Goal: Information Seeking & Learning: Learn about a topic

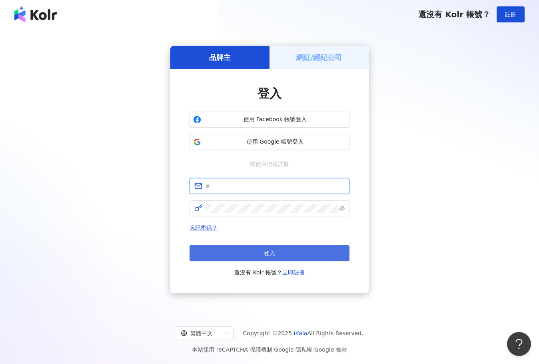
type input "**********"
click at [257, 258] on button "登入" at bounding box center [269, 253] width 160 height 16
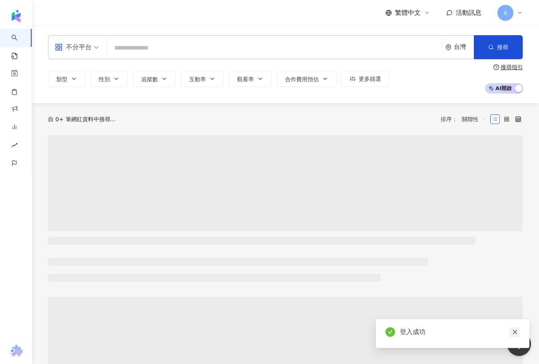
click at [516, 334] on icon "close" at bounding box center [515, 332] width 6 height 6
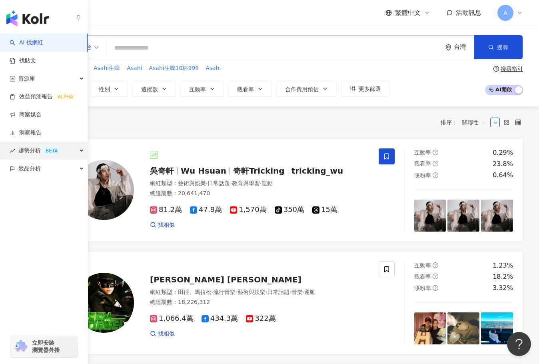
click at [66, 148] on div "趨勢分析 BETA" at bounding box center [44, 150] width 88 height 18
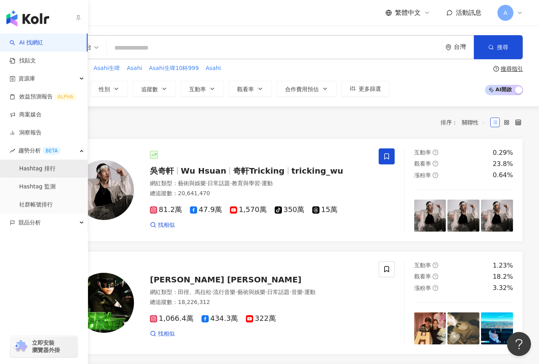
click at [53, 165] on link "Hashtag 排行" at bounding box center [37, 169] width 36 height 8
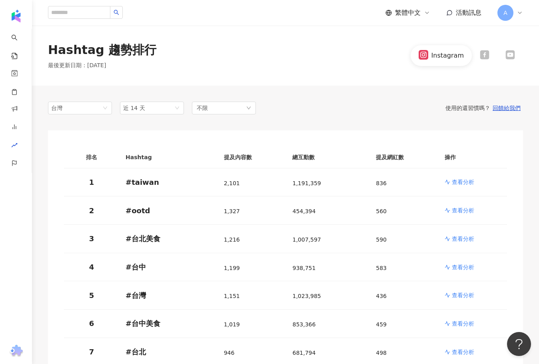
click at [205, 67] on div "Hashtag 趨勢排行 最後更新日期 ： [DATE] Instagram" at bounding box center [285, 56] width 507 height 28
drag, startPoint x: 245, startPoint y: 61, endPoint x: 437, endPoint y: 56, distance: 192.3
click at [245, 61] on div "Hashtag 趨勢排行 最後更新日期 ： [DATE] Instagram" at bounding box center [285, 56] width 507 height 28
click at [480, 58] on icon at bounding box center [484, 54] width 9 height 9
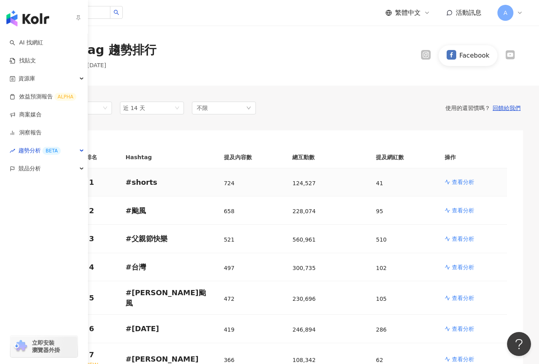
click at [466, 180] on p "查看分析" at bounding box center [463, 182] width 22 height 8
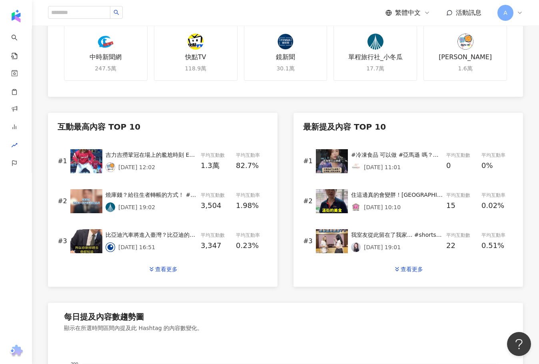
scroll to position [280, 0]
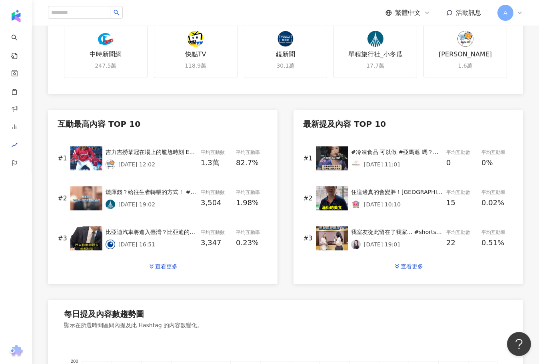
click at [154, 147] on div "吉力吉撈鞏冠在場上的尷尬時刻 Embarrassing Moment of CPBL #baseball #CPBL #shorts #中信兄弟 【Baseb…" at bounding box center [152, 151] width 92 height 9
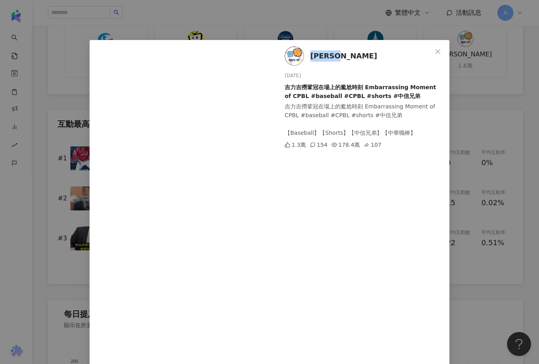
drag, startPoint x: 353, startPoint y: 56, endPoint x: 310, endPoint y: 54, distance: 43.2
click at [310, 54] on div "[PERSON_NAME] [DATE] 吉力吉撈鞏冠在場上的尷尬時刻 Embarrassing Moment of CPBL #baseball #CPBL…" at bounding box center [362, 217] width 174 height 354
copy span "[PERSON_NAME]"
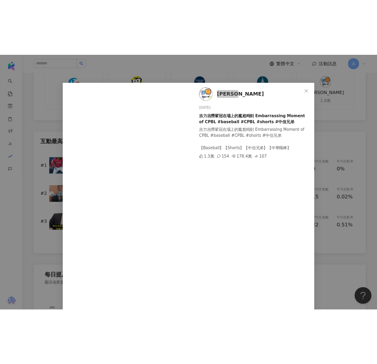
scroll to position [297, 0]
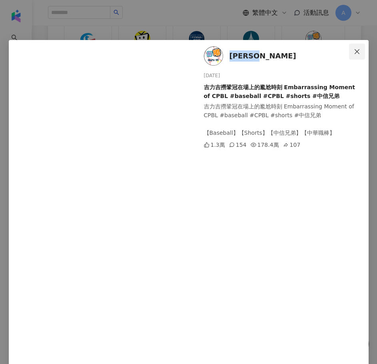
click at [356, 51] on icon "close" at bounding box center [357, 51] width 6 height 6
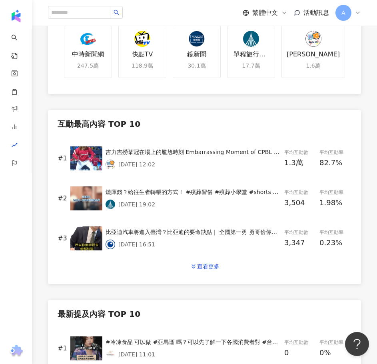
click at [110, 105] on div "Facebook 台灣 近 14 天 不限 目前排名 #1 ( [DATE] ) 歷史最高排名 未進入前 100 名 首次進入前 100 名時間 [DATE]…" at bounding box center [204, 266] width 345 height 914
click at [201, 166] on div "[DATE] 12:02" at bounding box center [193, 164] width 175 height 10
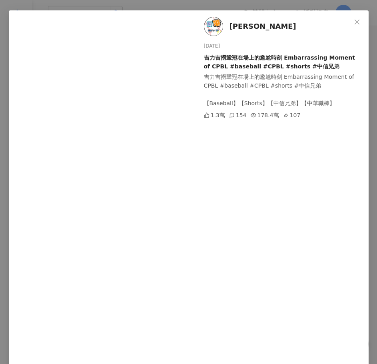
scroll to position [63, 0]
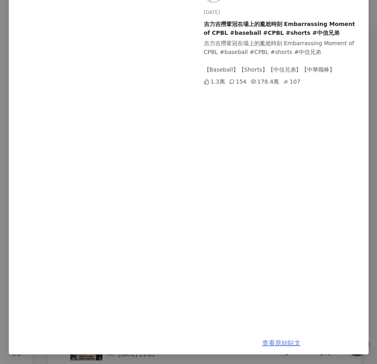
click at [282, 342] on link "查看原始貼文" at bounding box center [281, 343] width 38 height 8
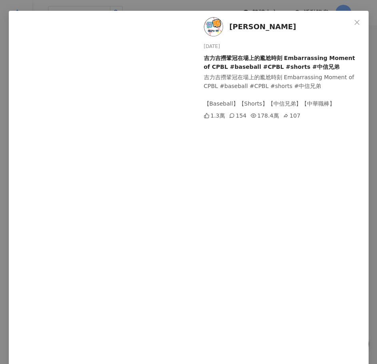
scroll to position [0, 0]
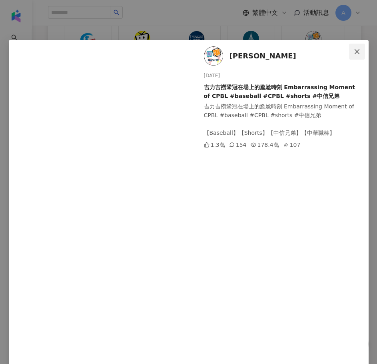
click at [354, 53] on icon "close" at bounding box center [357, 51] width 6 height 6
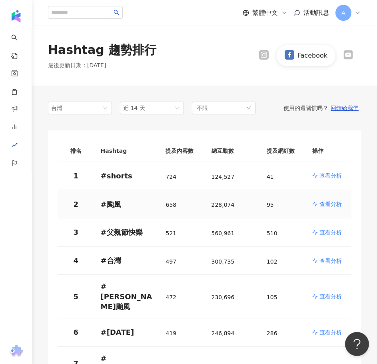
click at [326, 201] on p "查看分析" at bounding box center [330, 204] width 22 height 8
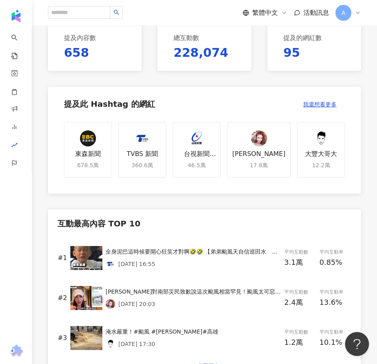
scroll to position [240, 0]
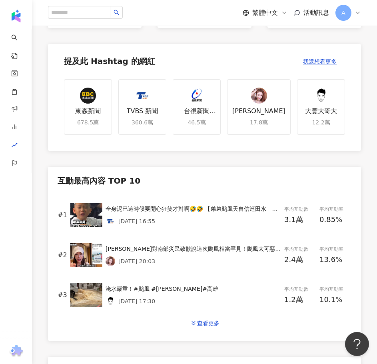
click at [173, 217] on div "[DATE] 16:55" at bounding box center [193, 221] width 175 height 10
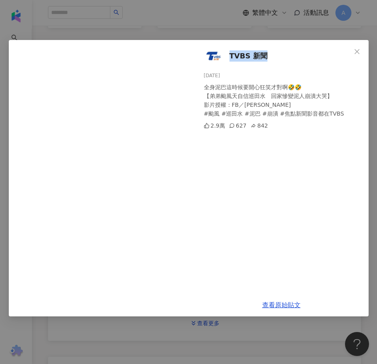
drag, startPoint x: 268, startPoint y: 55, endPoint x: 228, endPoint y: 55, distance: 39.6
click at [228, 55] on div "TVBS 新聞 [DATE] 全身泥巴這時候要開心狂笑才對啊🤣🤣 【弟弟颱風天自信巡田水　回家慘變泥人崩潰大哭】 影片授權：FB／[PERSON_NAME] …" at bounding box center [281, 166] width 174 height 253
copy span "TVBS 新聞"
click at [289, 307] on link "查看原始貼文" at bounding box center [281, 305] width 38 height 8
click at [359, 49] on icon "close" at bounding box center [356, 51] width 5 height 5
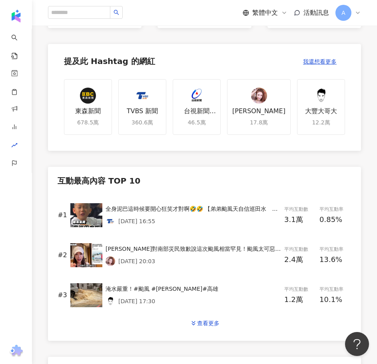
click at [215, 217] on div "[DATE] 16:55" at bounding box center [193, 221] width 175 height 10
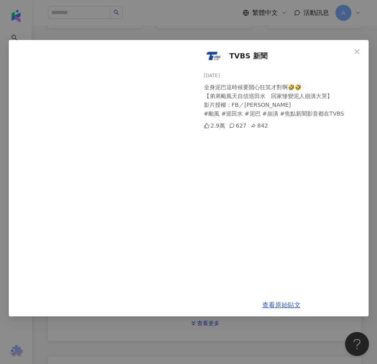
click at [359, 50] on icon "close" at bounding box center [357, 51] width 6 height 6
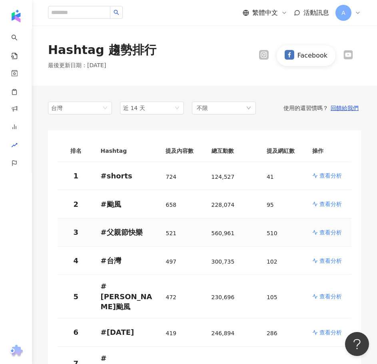
click at [328, 234] on p "查看分析" at bounding box center [330, 232] width 22 height 8
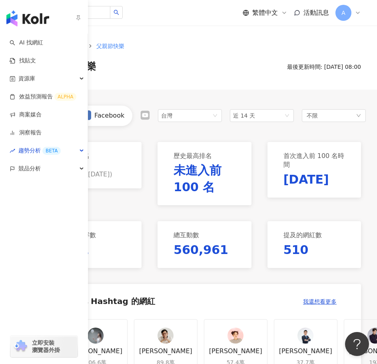
click at [3, 240] on div "AI 找網紅 找貼文 資源庫 效益預測報告 ALPHA 商案媒合 洞察報告 趨勢分析 BETA 競品分析 立即安裝 瀏覽器外掛" at bounding box center [44, 199] width 88 height 330
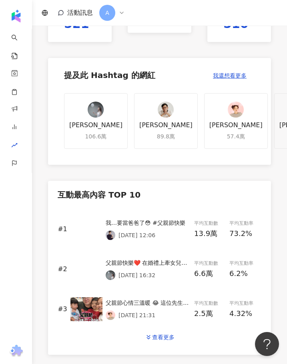
scroll to position [280, 0]
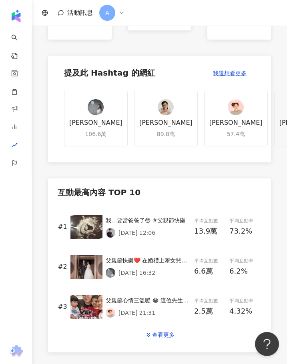
drag, startPoint x: 120, startPoint y: 222, endPoint x: 115, endPoint y: 221, distance: 4.6
click at [115, 221] on div "我…要當爸爸了😳 #父親節快樂" at bounding box center [148, 220] width 85 height 9
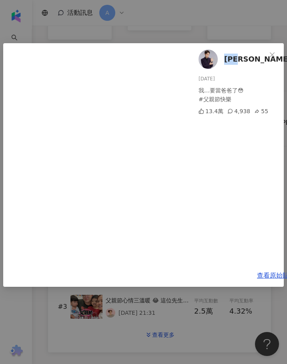
drag, startPoint x: 246, startPoint y: 53, endPoint x: 223, endPoint y: 54, distance: 23.2
click at [223, 54] on div "[PERSON_NAME][DATE] 我…要當爸爸了😳 #父親節快樂 13.4萬 4,938 55" at bounding box center [276, 153] width 174 height 221
copy span "[PERSON_NAME]"
click at [266, 275] on link "查看原始貼文" at bounding box center [276, 275] width 38 height 8
click at [274, 56] on icon "close" at bounding box center [272, 55] width 6 height 6
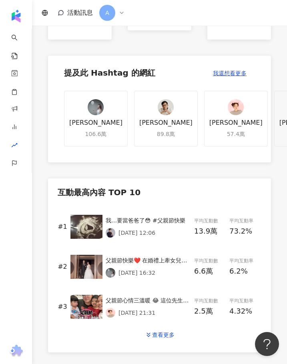
click at [143, 232] on p "[DATE] 12:06" at bounding box center [136, 232] width 37 height 6
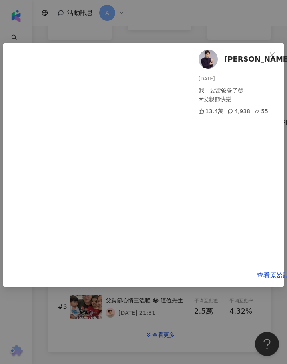
drag, startPoint x: 277, startPoint y: 56, endPoint x: 266, endPoint y: 46, distance: 15.0
click at [275, 56] on icon "close" at bounding box center [272, 55] width 6 height 6
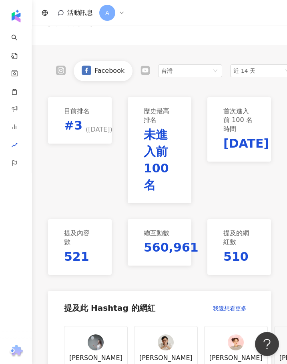
scroll to position [40, 0]
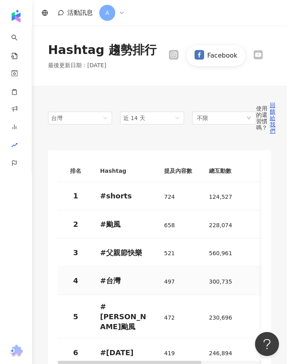
click at [96, 281] on td "# 台灣" at bounding box center [126, 281] width 64 height 28
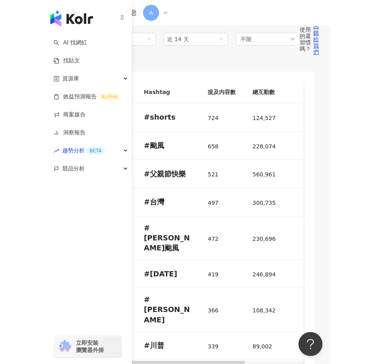
scroll to position [80, 0]
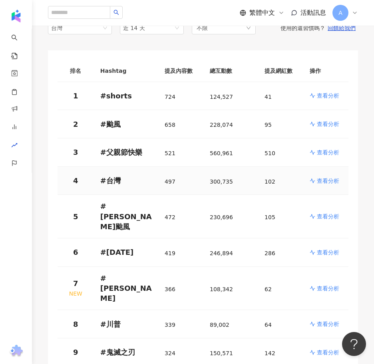
click at [321, 181] on p "查看分析" at bounding box center [328, 181] width 22 height 8
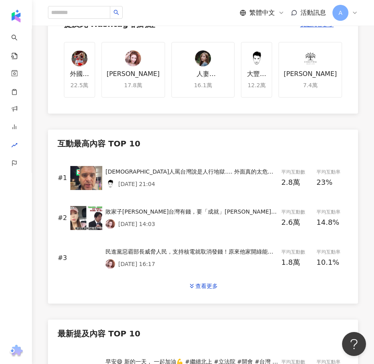
scroll to position [280, 0]
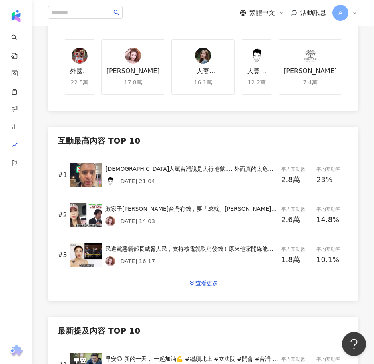
click at [164, 189] on div "#1 [DEMOGRAPHIC_DATA]人罵台灣說是人行地獄…. 外面真的太危險了⚠️…. 怎麼改善…？？ #台灣 #交通 #三寶 #人行地獄 #美食 #高…" at bounding box center [203, 175] width 291 height 40
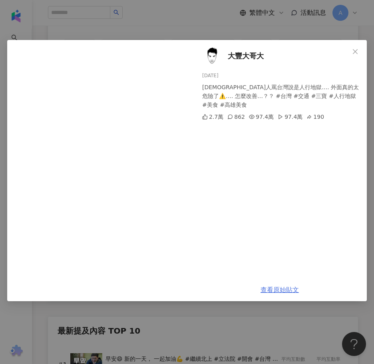
click at [270, 287] on link "查看原始貼文" at bounding box center [280, 290] width 38 height 8
drag, startPoint x: 272, startPoint y: 55, endPoint x: 231, endPoint y: 56, distance: 41.2
click at [231, 56] on div "[GEOGRAPHIC_DATA] [DATE] [DEMOGRAPHIC_DATA]人罵台灣說是人行地獄…. 外面真的太危險了⚠️…. 怎麼改善…？？ #台…" at bounding box center [280, 159] width 174 height 238
copy span "大豐大哥大"
click at [266, 32] on div "[GEOGRAPHIC_DATA] [DATE] [DEMOGRAPHIC_DATA]人罵台灣說是人行地獄…. 外面真的太危險了⚠️…. 怎麼改善…？？ #台…" at bounding box center [187, 182] width 374 height 364
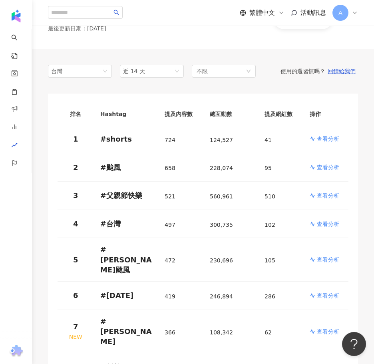
scroll to position [80, 0]
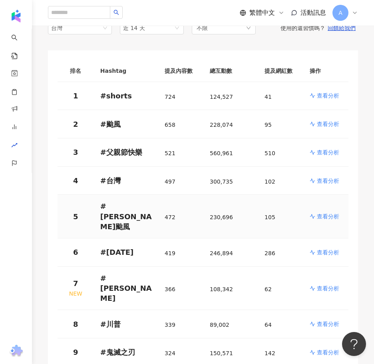
click at [328, 212] on p "查看分析" at bounding box center [328, 216] width 22 height 8
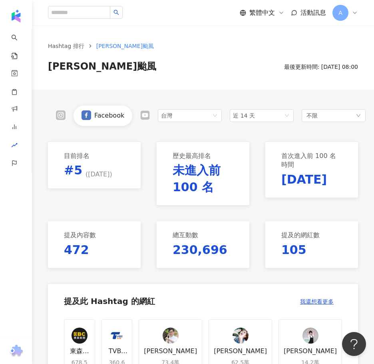
drag, startPoint x: 163, startPoint y: 74, endPoint x: 161, endPoint y: 86, distance: 11.8
click at [163, 74] on div "Hashtag 排行 [PERSON_NAME]颱風 [PERSON_NAME]颱風 最後更新時間: [DATE] 08:00" at bounding box center [203, 58] width 342 height 64
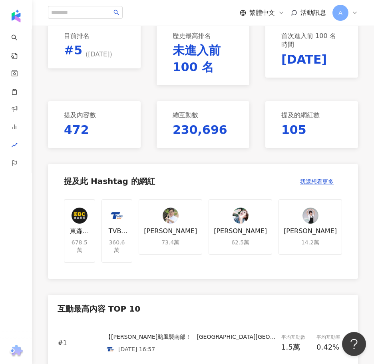
scroll to position [240, 0]
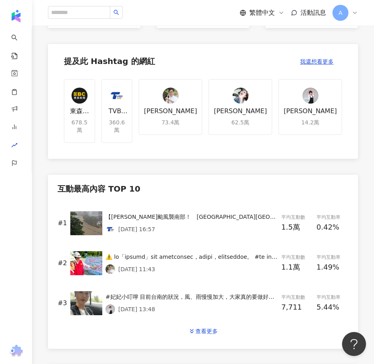
click at [167, 215] on div "【[PERSON_NAME]颱風襲南部！　[GEOGRAPHIC_DATA][GEOGRAPHIC_DATA]斜坡變泥流】 太可怕了 #[PERSON_NAM…" at bounding box center [192, 223] width 173 height 22
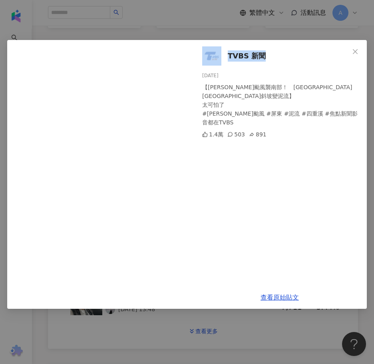
drag, startPoint x: 277, startPoint y: 55, endPoint x: 223, endPoint y: 60, distance: 55.0
click at [223, 60] on div "TVBS 新聞 [DATE] 【[PERSON_NAME]颱風襲南部！　[GEOGRAPHIC_DATA][GEOGRAPHIC_DATA]斜坡變泥流】 太可…" at bounding box center [280, 163] width 174 height 246
copy link "TVBS 新聞"
click at [291, 298] on link "查看原始貼文" at bounding box center [280, 297] width 38 height 8
click at [250, 322] on div "TVBS 新聞 [DATE] 【[PERSON_NAME]颱風襲南部！　[GEOGRAPHIC_DATA][GEOGRAPHIC_DATA]斜坡變泥流】 太可…" at bounding box center [187, 182] width 374 height 364
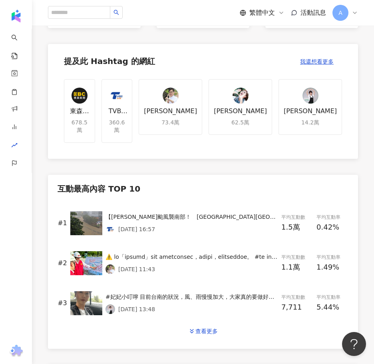
click at [165, 224] on div "[DATE] 16:57" at bounding box center [192, 229] width 173 height 10
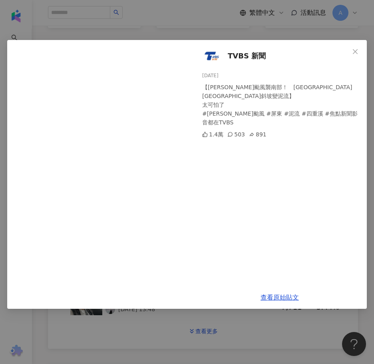
drag, startPoint x: 354, startPoint y: 53, endPoint x: 301, endPoint y: 33, distance: 57.0
click at [354, 53] on icon "close" at bounding box center [355, 51] width 5 height 5
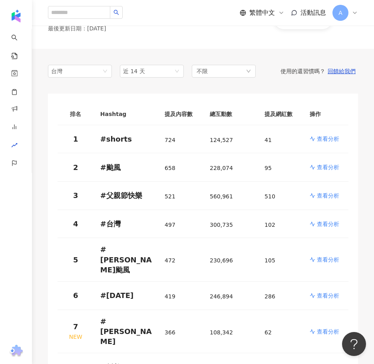
scroll to position [80, 0]
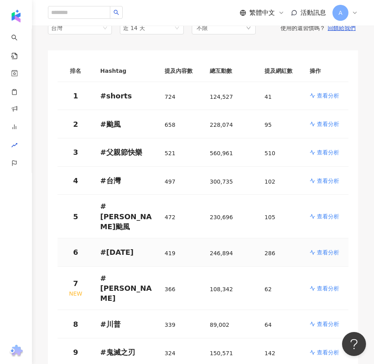
click at [317, 248] on p "查看分析" at bounding box center [328, 252] width 22 height 8
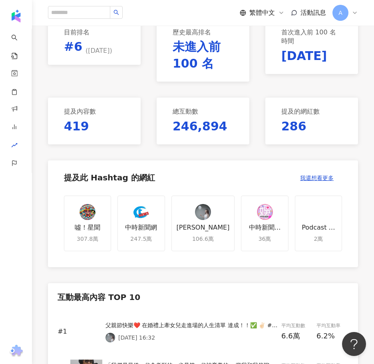
scroll to position [280, 0]
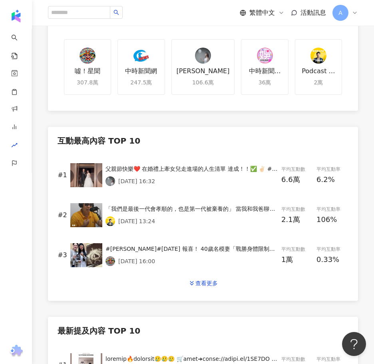
click at [167, 169] on div "父親節快樂❤️ 在婚禮上牽女兒走進場的人生清單 達成！！✅ ✌🏻 #父女 #[DATE] #父親節快樂 #happyfathersday #wedding #…" at bounding box center [192, 168] width 173 height 9
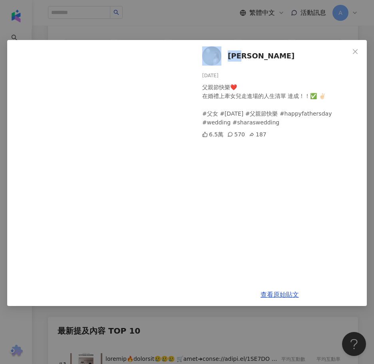
drag, startPoint x: 264, startPoint y: 60, endPoint x: 222, endPoint y: 58, distance: 42.0
click at [222, 58] on div "[PERSON_NAME][DATE] 父親節快樂❤️ 在婚禮上牽女兒走進場的人生清單 達成！！✅ ✌🏻 #父女 #[DATE] #父親節快樂 #happyf…" at bounding box center [280, 161] width 174 height 243
copy link "[PERSON_NAME]"
drag, startPoint x: 238, startPoint y: 213, endPoint x: 238, endPoint y: 239, distance: 25.2
click at [238, 233] on div "[PERSON_NAME][DATE] 父親節快樂❤️ 在婚禮上牽女兒走進場的人生清單 達成！！✅ ✌🏻 #父女 #[DATE] #父親節快樂 #happyf…" at bounding box center [280, 161] width 174 height 243
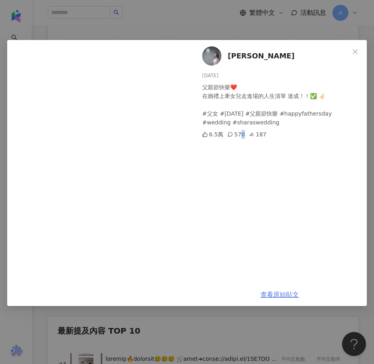
click at [265, 293] on link "查看原始貼文" at bounding box center [280, 295] width 38 height 8
click at [351, 52] on span "Close" at bounding box center [355, 51] width 16 height 6
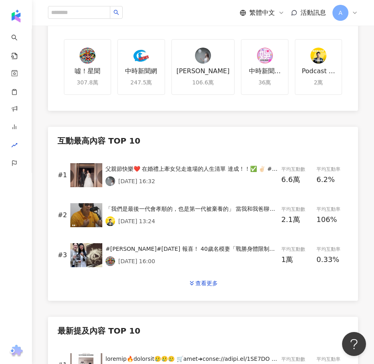
click at [180, 189] on div "#1 父親節快樂❤️ 在婚禮上牽女兒走進場的人生清單 達成！！✅ ✌🏻 #父女 #[DATE] #父親節快樂 #happyfathersday #weddin…" at bounding box center [203, 175] width 291 height 40
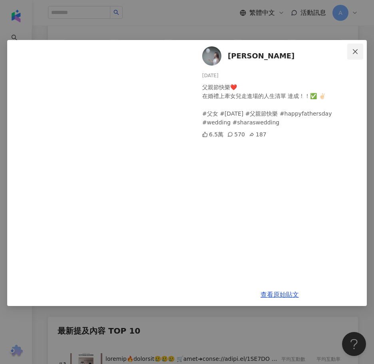
click at [353, 54] on icon "close" at bounding box center [355, 51] width 6 height 6
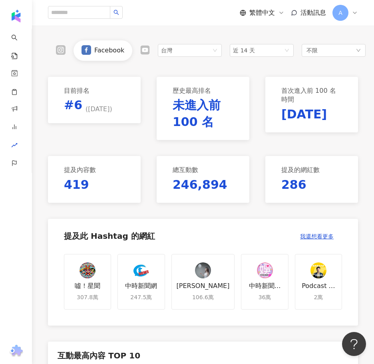
scroll to position [225, 0]
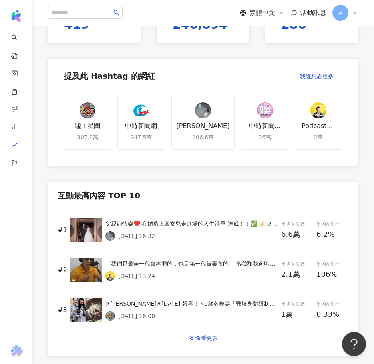
click at [201, 228] on div "父親節快樂❤️ 在婚禮上牽女兒走進場的人生清單 達成！！✅ ✌🏻 #父女 #[DATE] #父親節快樂 #happyfathersday #wedding #…" at bounding box center [192, 230] width 173 height 22
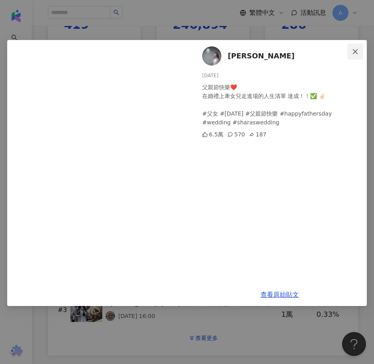
click at [353, 54] on icon "close" at bounding box center [355, 51] width 6 height 6
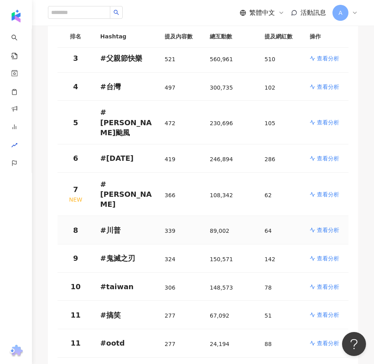
scroll to position [160, 0]
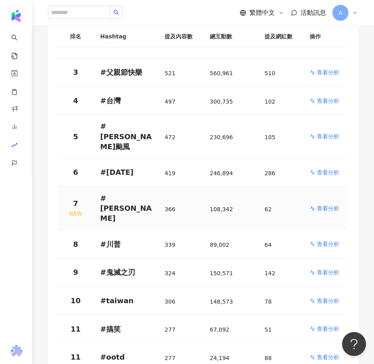
click at [326, 204] on p "查看分析" at bounding box center [328, 208] width 22 height 8
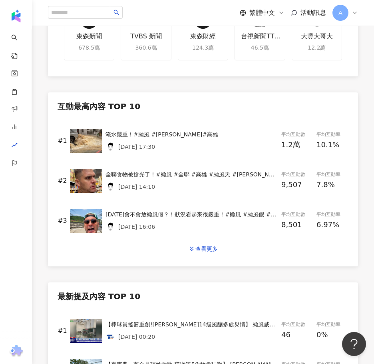
scroll to position [320, 0]
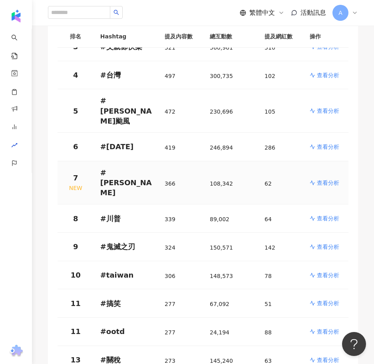
scroll to position [200, 0]
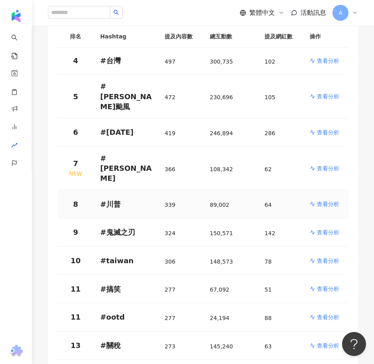
click at [321, 200] on p "查看分析" at bounding box center [328, 204] width 22 height 8
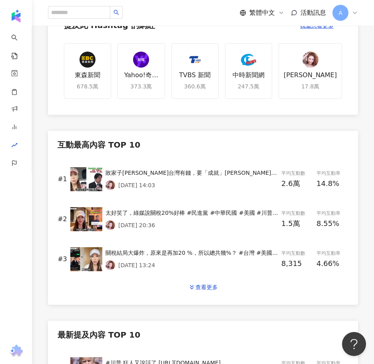
scroll to position [280, 0]
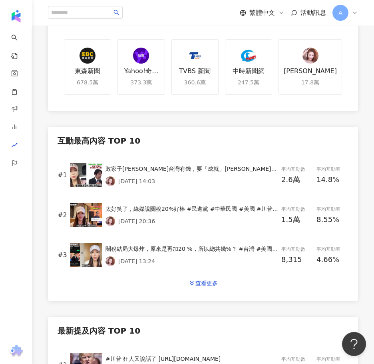
click at [135, 178] on p "[DATE] 14:03" at bounding box center [136, 181] width 37 height 6
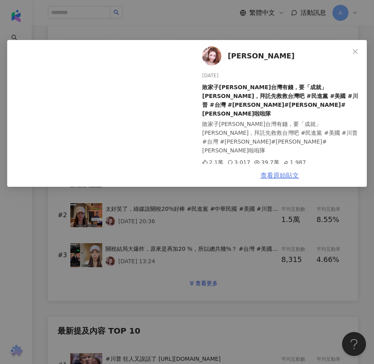
click at [271, 179] on link "查看原始貼文" at bounding box center [280, 175] width 38 height 8
click at [164, 310] on div "[PERSON_NAME][DATE] 敗家子[PERSON_NAME]說台灣有錢，要「成就」[PERSON_NAME]，拜託先救救台灣吧 #民進黨 #美國 …" at bounding box center [187, 182] width 374 height 364
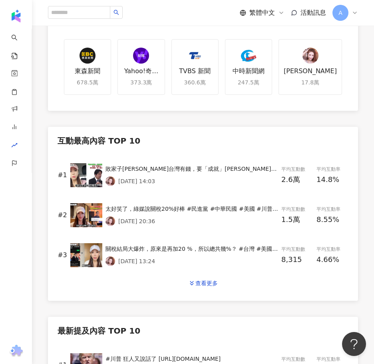
click at [142, 212] on div "太好笑了，綠媒說關稅20%好棒 #民進黨 #中華民國 #美國 #川普 #關稅 #大罷免 #青鳥 #[PERSON_NAME]#[PERSON_NAME]啦啦隊" at bounding box center [192, 208] width 173 height 9
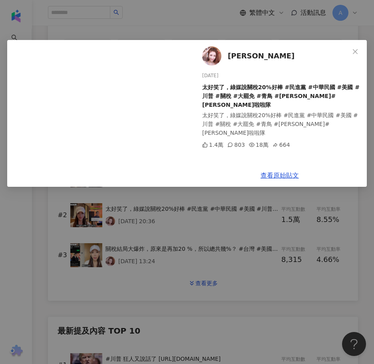
click at [126, 285] on div "[PERSON_NAME][DATE] 太好笑了，綠媒說關稅20%好棒 #民進黨 #中華民國 #美國 #川普 #關稅 #大罷免 #青鳥 #[PERSON_NA…" at bounding box center [187, 182] width 374 height 364
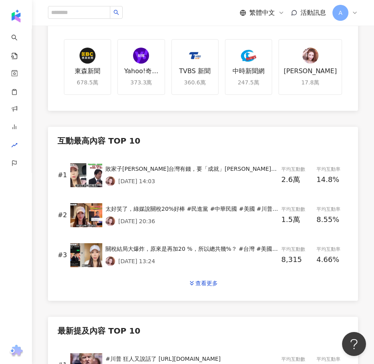
click at [132, 254] on div "關稅結局大爆炸，原來是再加20 %，所以總共幾%？ #台灣 #美國 #川普 #[PERSON_NAME]#關稅 #民進黨 #[PERSON_NAME][DAT…" at bounding box center [192, 255] width 173 height 22
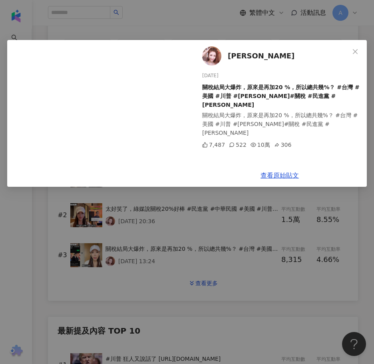
click at [135, 298] on div "[PERSON_NAME][DATE] 關稅結局大爆炸，原來是再加20 %，所以總共幾%？ #台灣 #美國 #川普 #[PERSON_NAME]#關稅 #民進…" at bounding box center [187, 182] width 374 height 364
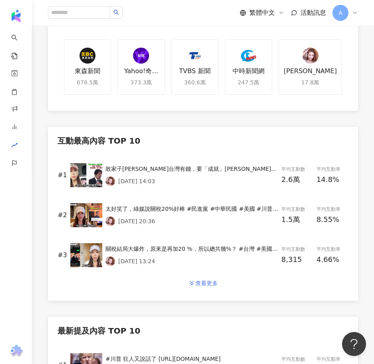
click at [208, 283] on div "查看更多" at bounding box center [206, 283] width 22 height 6
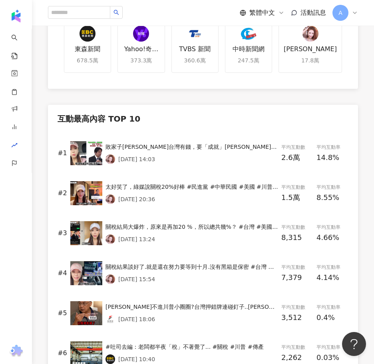
scroll to position [320, 0]
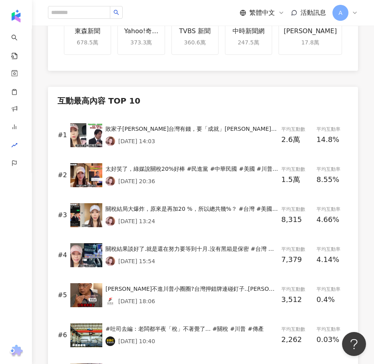
click at [208, 292] on div "[PERSON_NAME]不進川普小圈圈?台灣押錯牌連碰釘子..[PERSON_NAME]揭破局關鍵 #[PERSON_NAME]#川普 #經濟 #中國 #台…" at bounding box center [192, 288] width 173 height 9
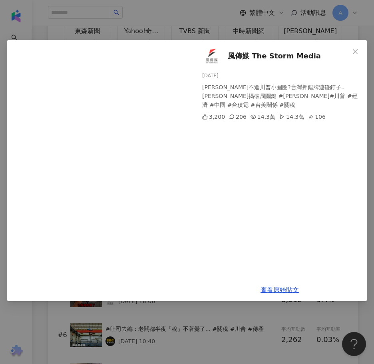
click at [209, 315] on div "風傳媒 The Storm Media [DATE] [PERSON_NAME]不進川普小圈圈?台灣押錯牌連碰釘子..[PERSON_NAME]揭破局關鍵 #…" at bounding box center [187, 182] width 374 height 364
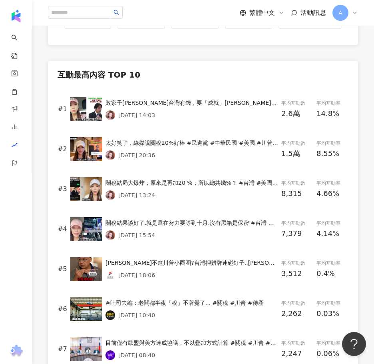
scroll to position [360, 0]
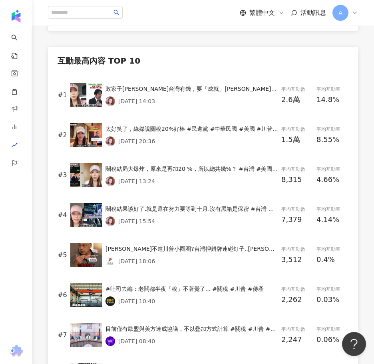
click at [208, 304] on div "[DATE] 10:40" at bounding box center [192, 301] width 173 height 10
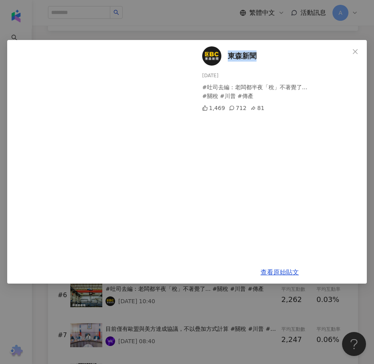
drag, startPoint x: 257, startPoint y: 56, endPoint x: 253, endPoint y: 104, distance: 48.1
click at [225, 57] on div "東森新聞 [DATE] #吐司去編：老闆都半夜「稅」不著覺了... #關稅 #川普 #傳產 1,469 712 81" at bounding box center [280, 150] width 174 height 221
copy span "東森新聞"
click at [286, 270] on link "查看原始貼文" at bounding box center [280, 272] width 38 height 8
click at [356, 53] on icon "close" at bounding box center [355, 51] width 5 height 5
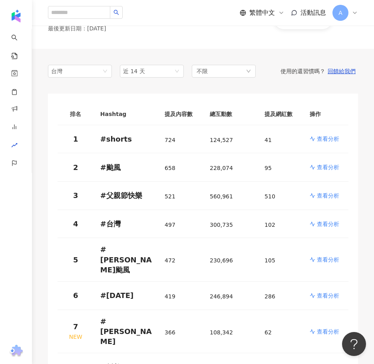
scroll to position [200, 0]
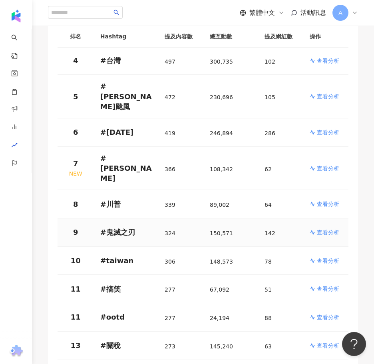
click at [331, 228] on p "查看分析" at bounding box center [328, 232] width 22 height 8
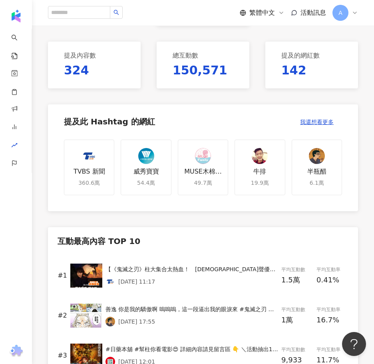
scroll to position [200, 0]
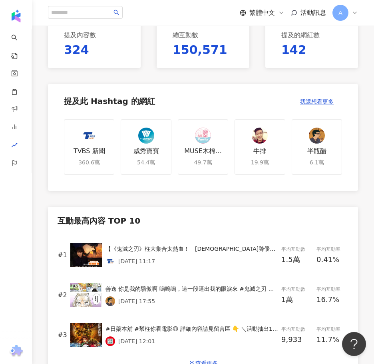
click at [143, 248] on div "【《鬼滅之刃》柱大集合太熱血！　[DEMOGRAPHIC_DATA]聲優神級同框、無慘也到了】太熱血了 #鬼滅之刃 #無慘 #焦點新聞影音都在TVBS" at bounding box center [192, 248] width 173 height 9
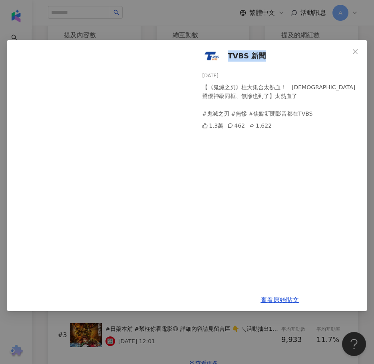
drag, startPoint x: 272, startPoint y: 54, endPoint x: 228, endPoint y: 54, distance: 44.4
click at [228, 54] on div "TVBS 新聞 [DATE] 【《鬼滅之刃》柱大集合太熱血！　[DEMOGRAPHIC_DATA]聲優神級同框、無慘也到了】太熱血了 #鬼滅之刃 #無慘 #焦…" at bounding box center [280, 164] width 174 height 248
copy span "TVBS 新聞"
click at [279, 297] on link "查看原始貼文" at bounding box center [280, 300] width 38 height 8
click at [358, 52] on icon "close" at bounding box center [355, 51] width 6 height 6
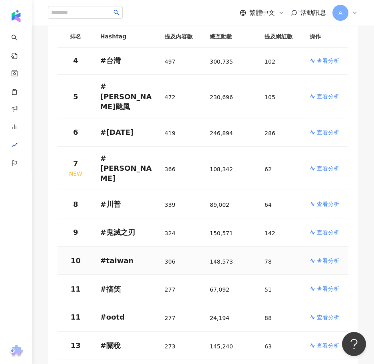
click at [321, 257] on p "查看分析" at bounding box center [328, 261] width 22 height 8
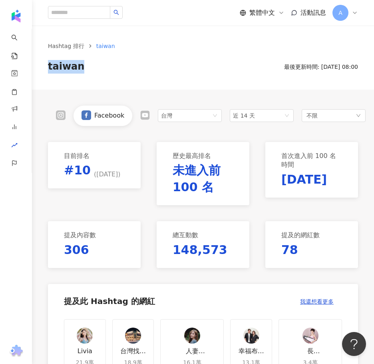
drag, startPoint x: 84, startPoint y: 68, endPoint x: 47, endPoint y: 68, distance: 37.2
click at [47, 68] on div "Hashtag 排行 [GEOGRAPHIC_DATA] [GEOGRAPHIC_DATA] 最後更新時間: [DATE] 08:00" at bounding box center [203, 58] width 342 height 32
copy span "taiwan"
click at [148, 68] on div "taiwan 最後更新時間: [DATE] 08:00" at bounding box center [203, 67] width 310 height 14
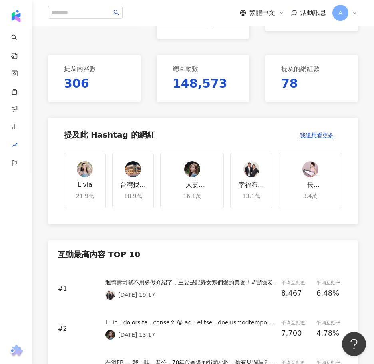
scroll to position [320, 0]
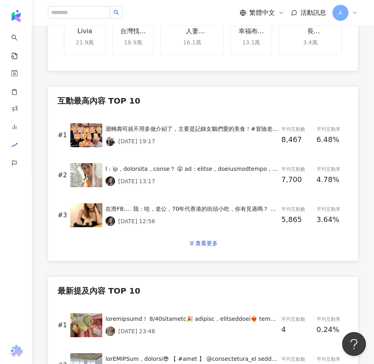
click at [174, 138] on div "[DATE] 19:17" at bounding box center [192, 141] width 173 height 10
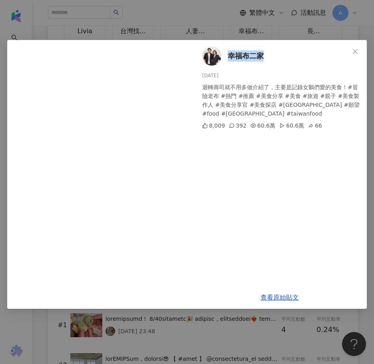
drag, startPoint x: 272, startPoint y: 55, endPoint x: 229, endPoint y: 55, distance: 43.6
click at [229, 55] on div "幸福布二家 [DATE] 迴轉壽司就不用多做介紹了，主要是記錄女鵝們愛的美食！#冒險老布 #熱門 #推薦 #美食分享 #美食 #旅遊 #親子 #美食製作人 #…" at bounding box center [280, 163] width 174 height 246
copy span "幸福布二家"
click at [289, 296] on link "查看原始貼文" at bounding box center [280, 297] width 38 height 8
click at [354, 52] on icon "close" at bounding box center [355, 51] width 6 height 6
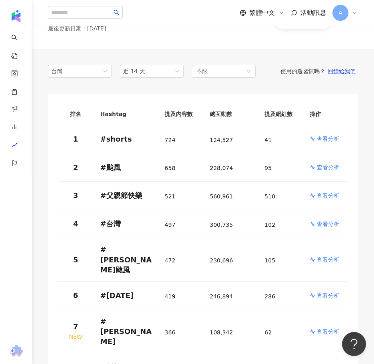
scroll to position [200, 0]
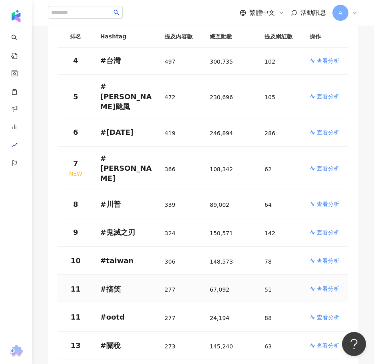
click at [319, 285] on p "查看分析" at bounding box center [328, 289] width 22 height 8
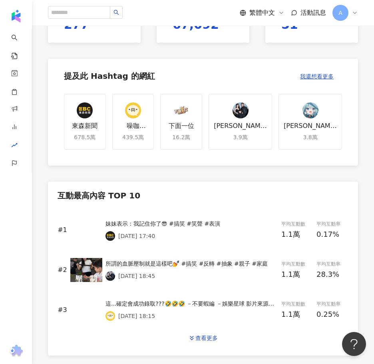
scroll to position [265, 0]
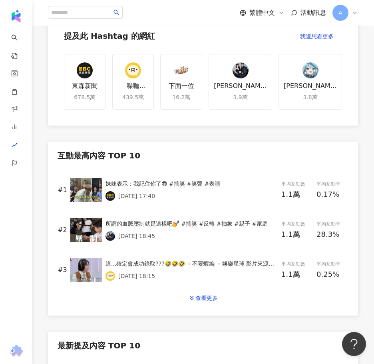
click at [175, 182] on div "妹妹表示：我記住你了😎 #搞笑 #笑聲 #表演" at bounding box center [192, 183] width 173 height 9
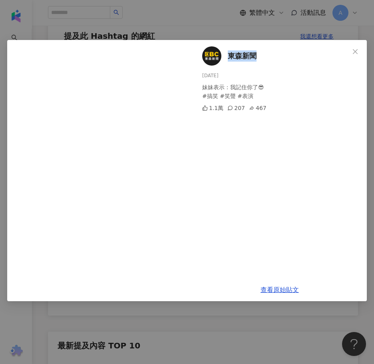
drag, startPoint x: 285, startPoint y: 56, endPoint x: 229, endPoint y: 56, distance: 55.9
click at [229, 56] on div "東森新聞 [DATE] 妹妹表示：我記住你了😎 #搞笑 #笑聲 #表演 1.1萬 207 467" at bounding box center [280, 159] width 174 height 238
click at [295, 289] on link "查看原始貼文" at bounding box center [280, 290] width 38 height 8
click at [352, 51] on icon "close" at bounding box center [355, 51] width 6 height 6
